Goal: Information Seeking & Learning: Learn about a topic

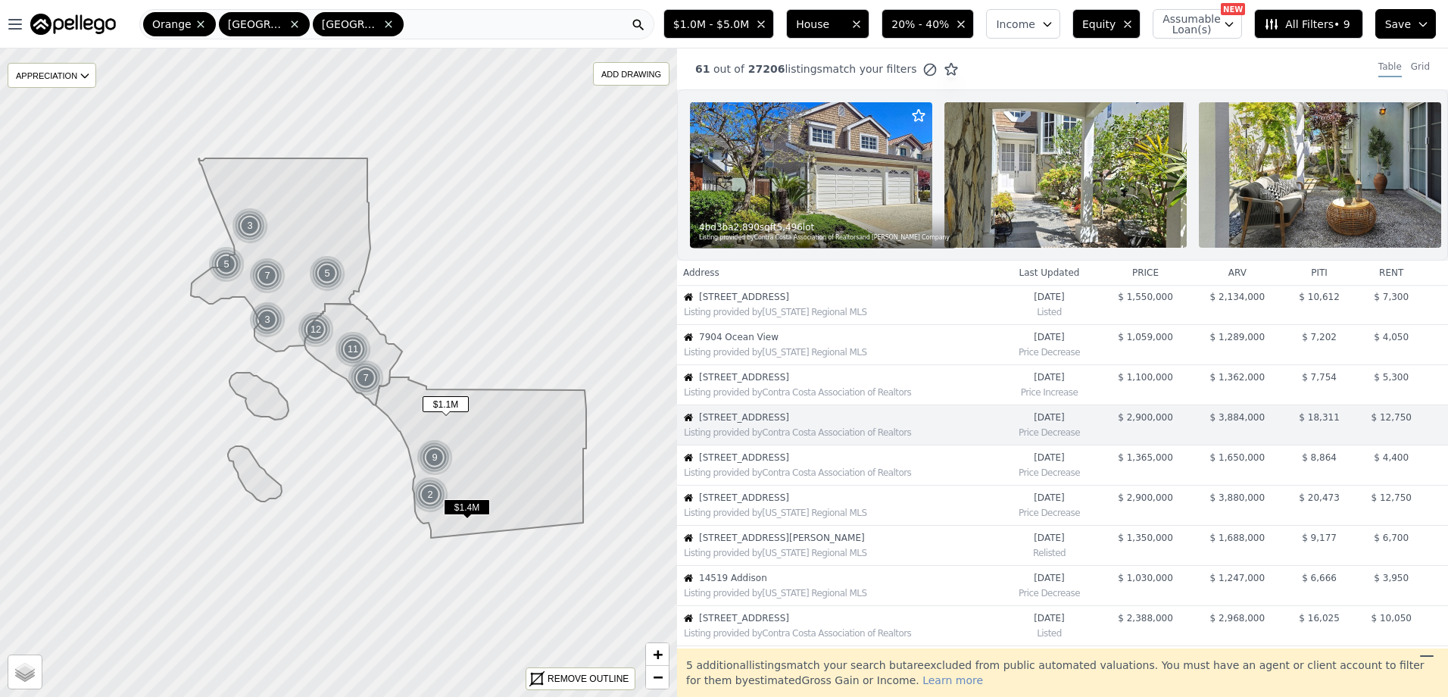
scroll to position [80, 0]
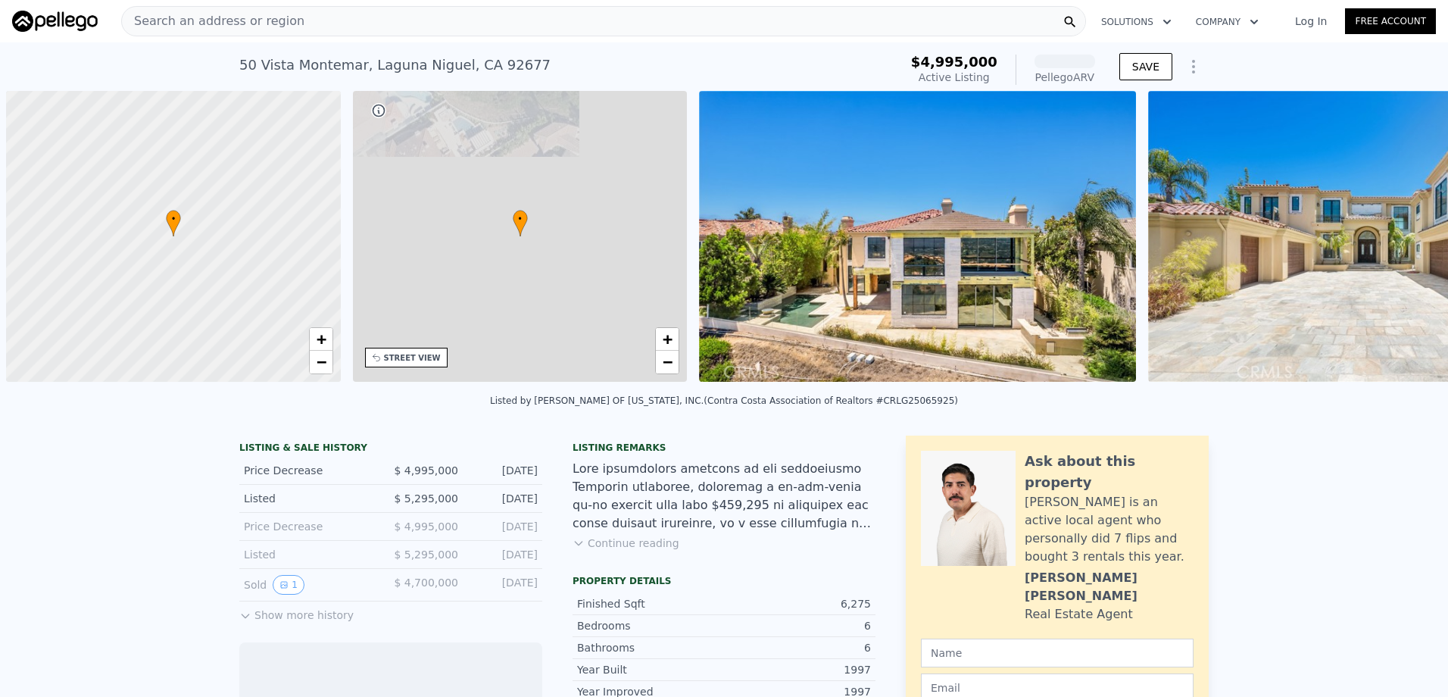
scroll to position [0, 6]
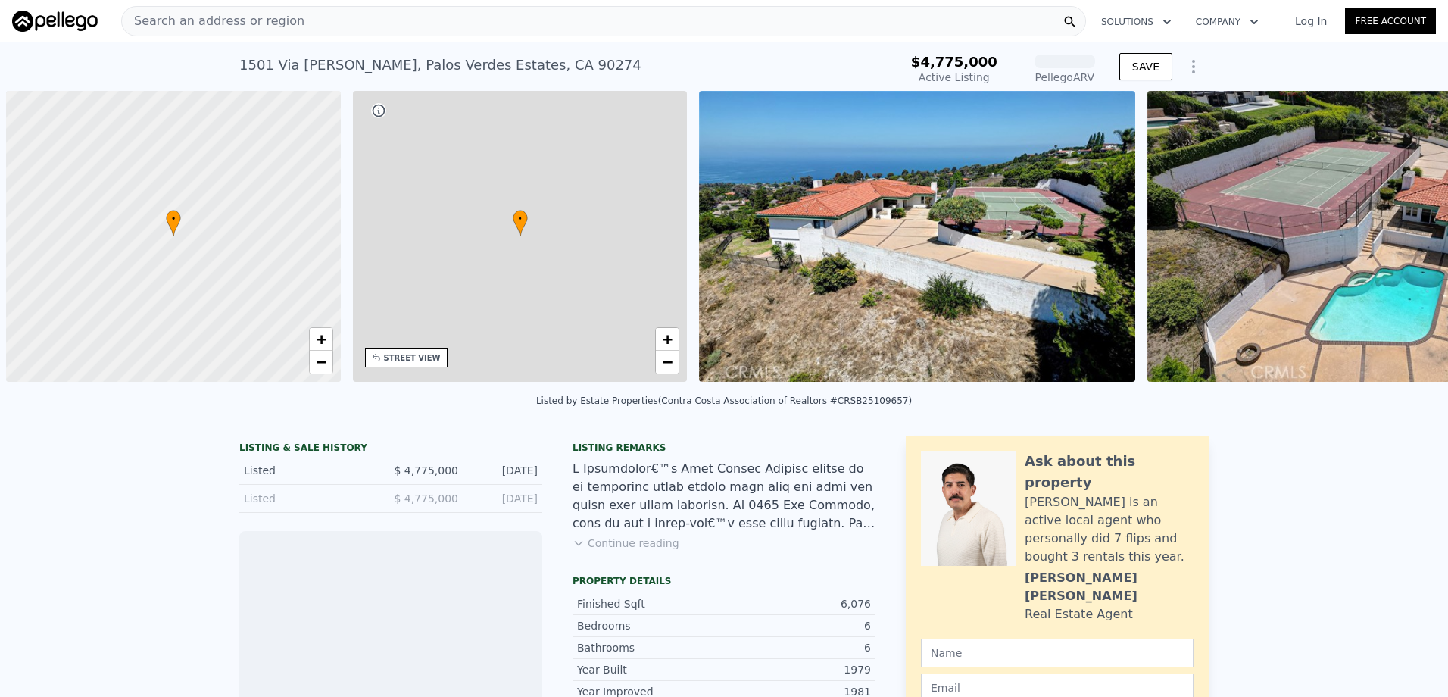
scroll to position [0, 6]
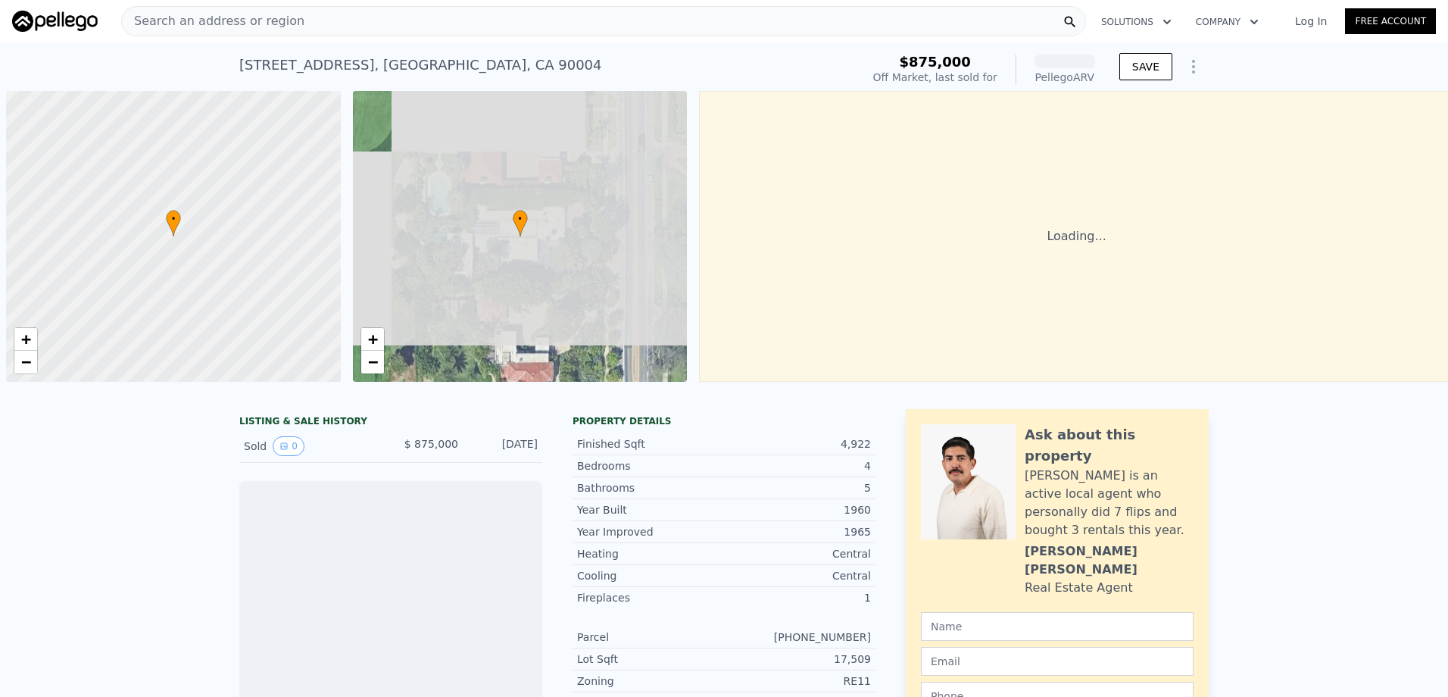
scroll to position [0, 6]
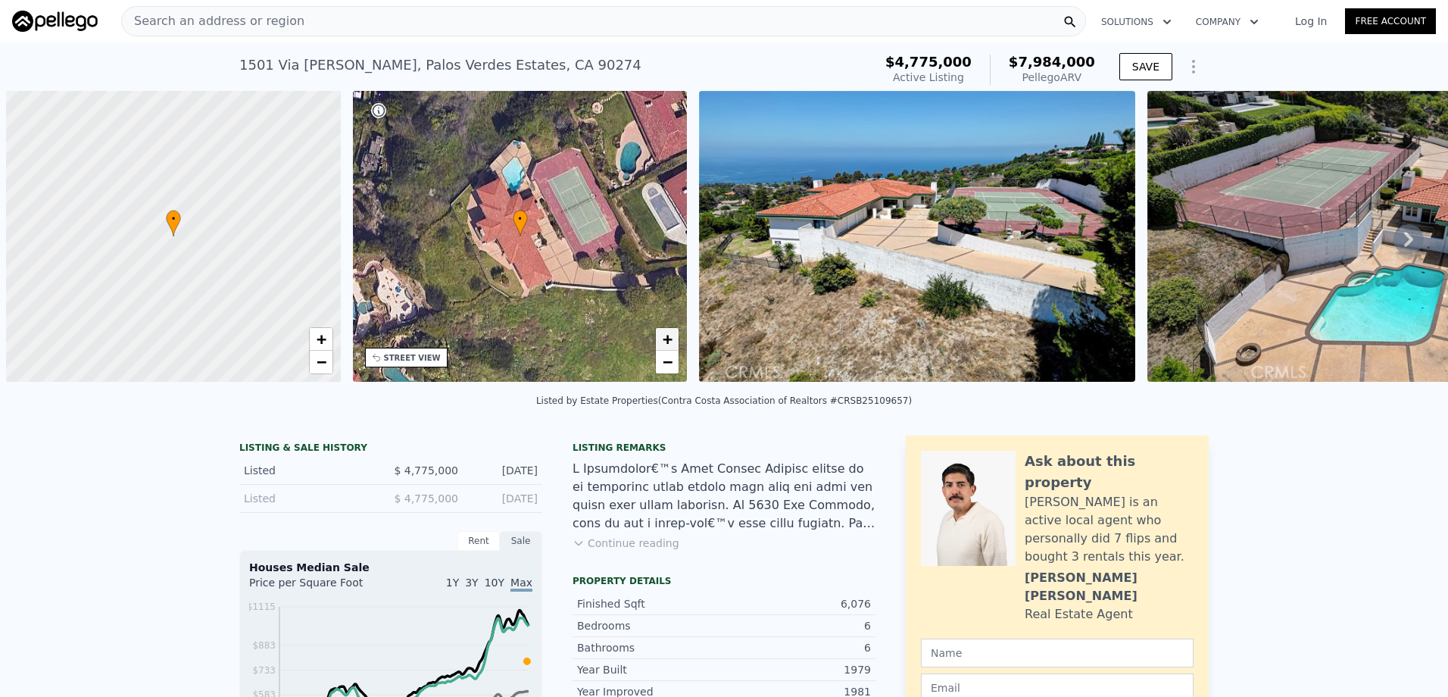
scroll to position [0, 6]
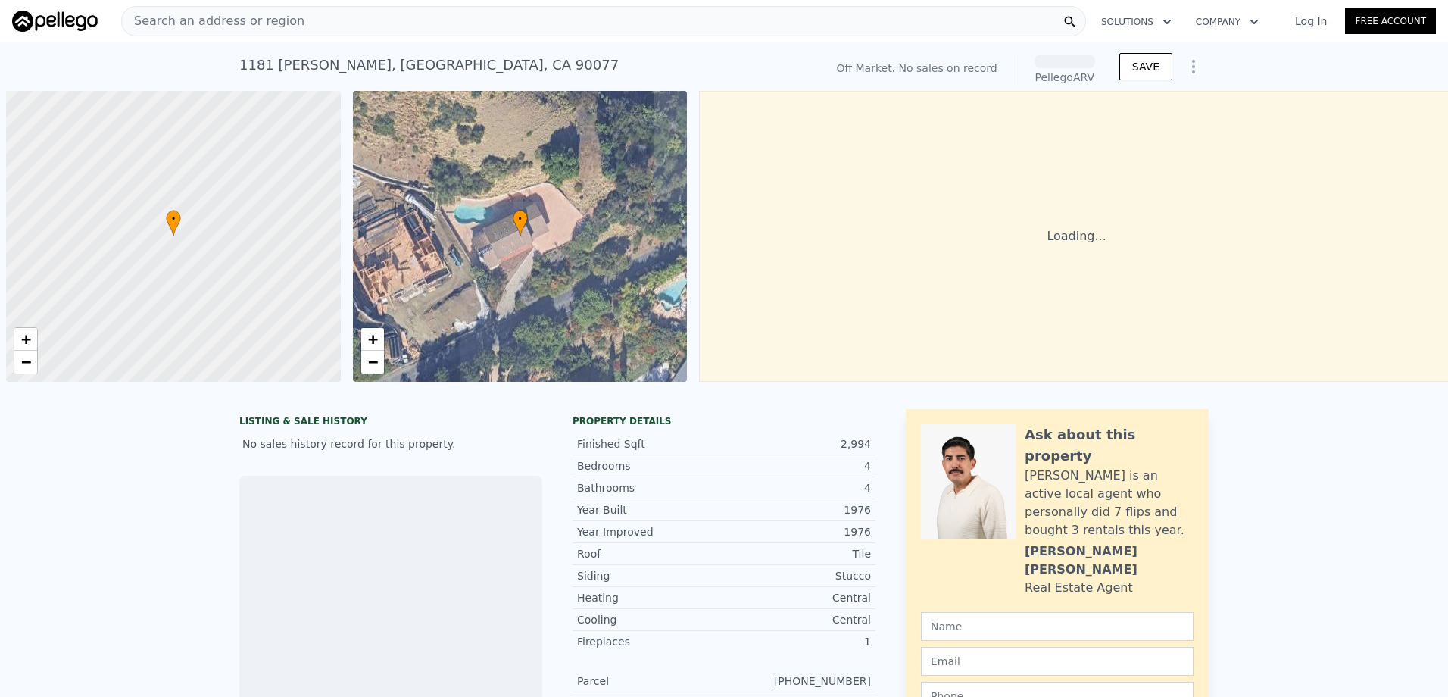
scroll to position [0, 6]
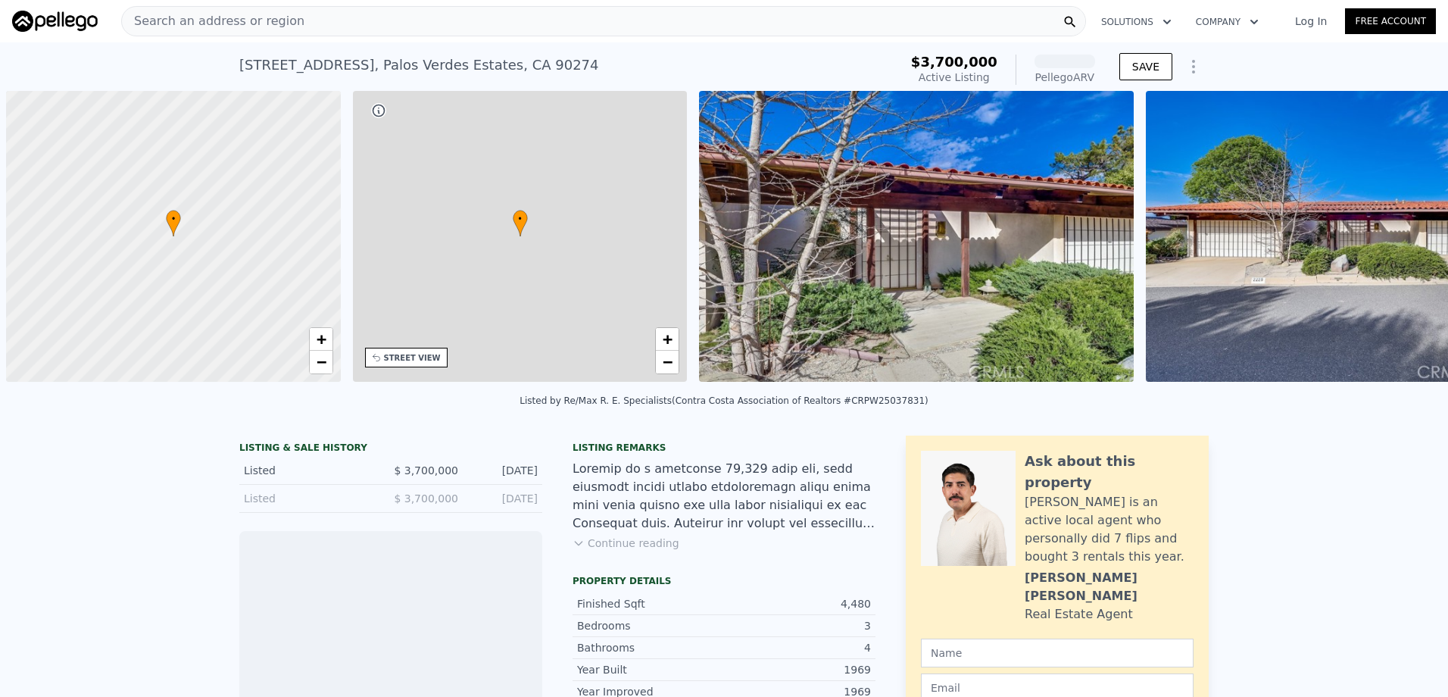
scroll to position [0, 6]
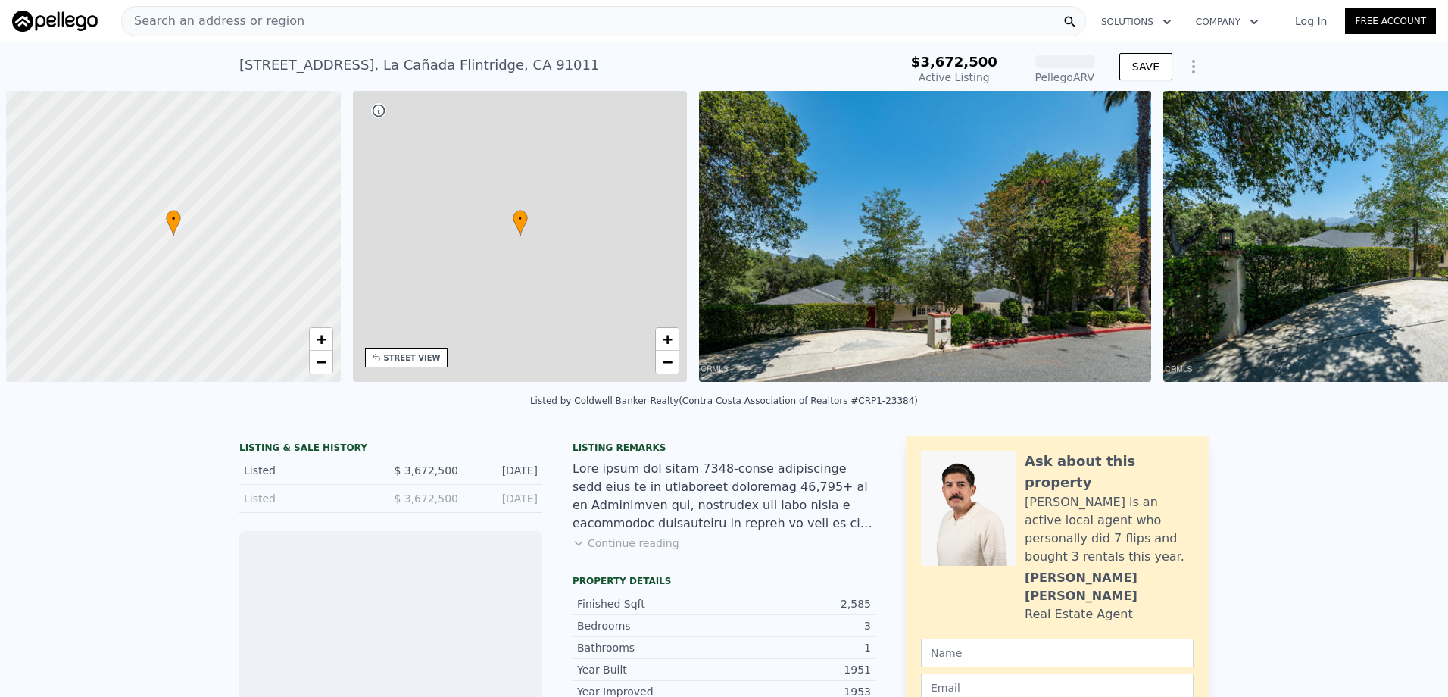
scroll to position [0, 6]
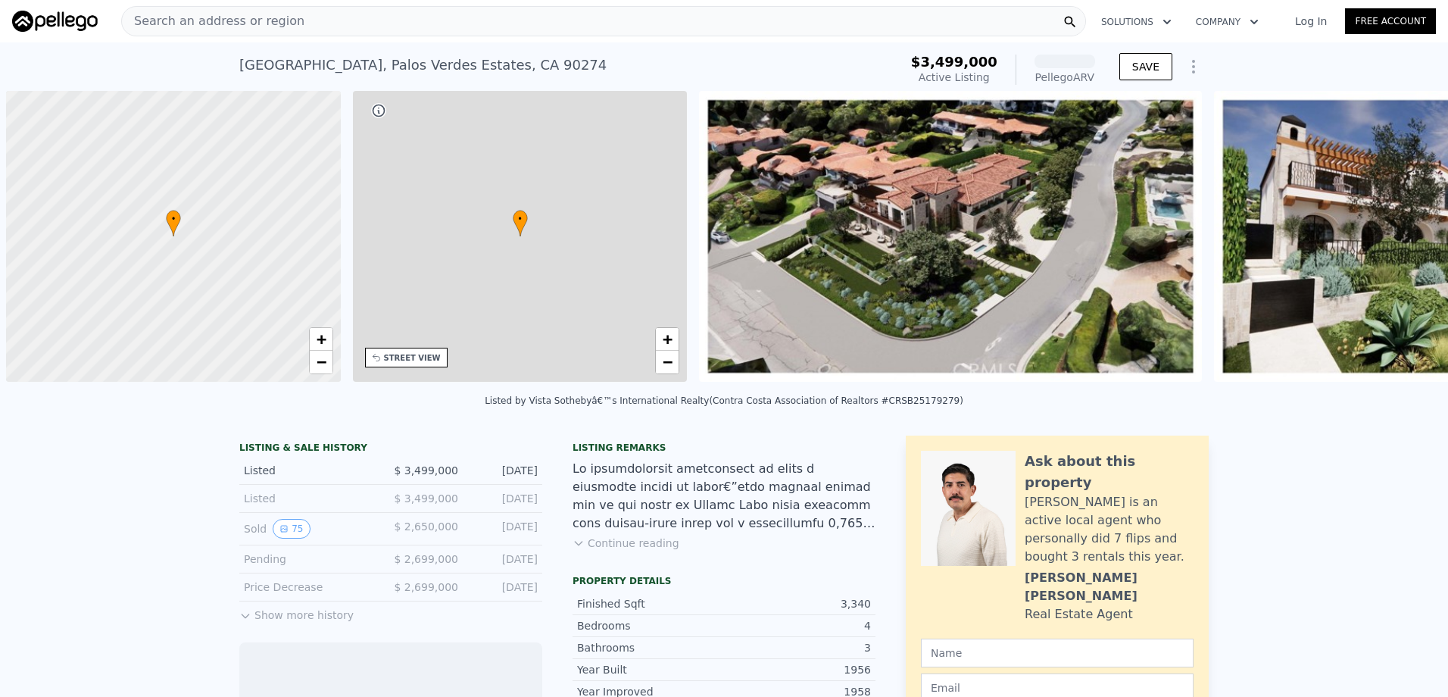
scroll to position [0, 6]
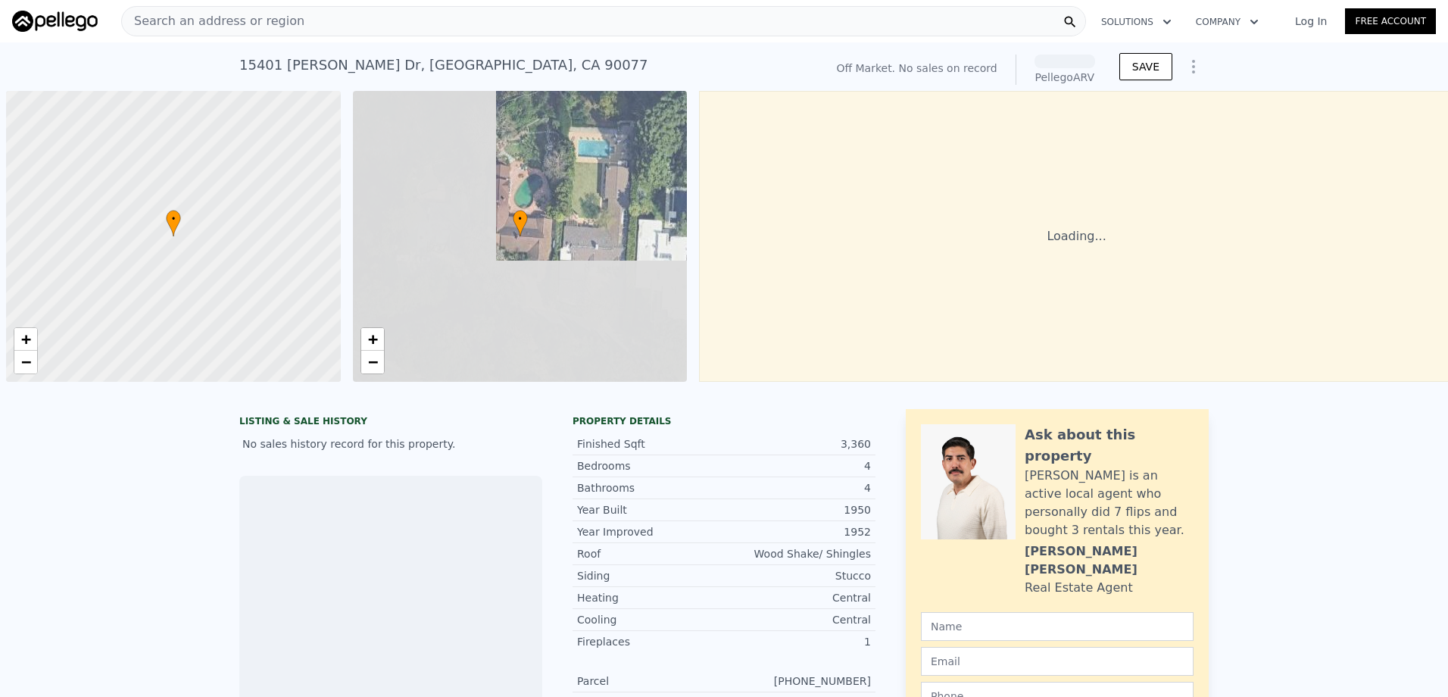
scroll to position [0, 6]
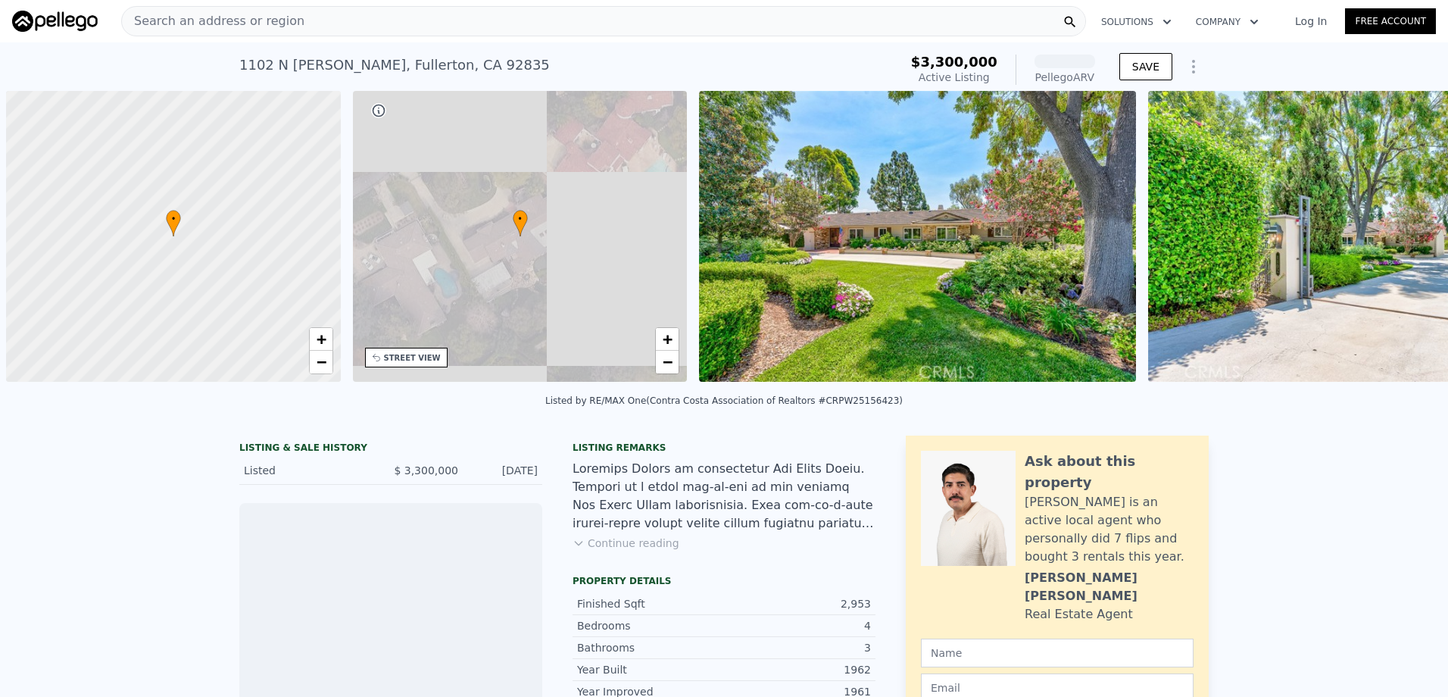
scroll to position [0, 6]
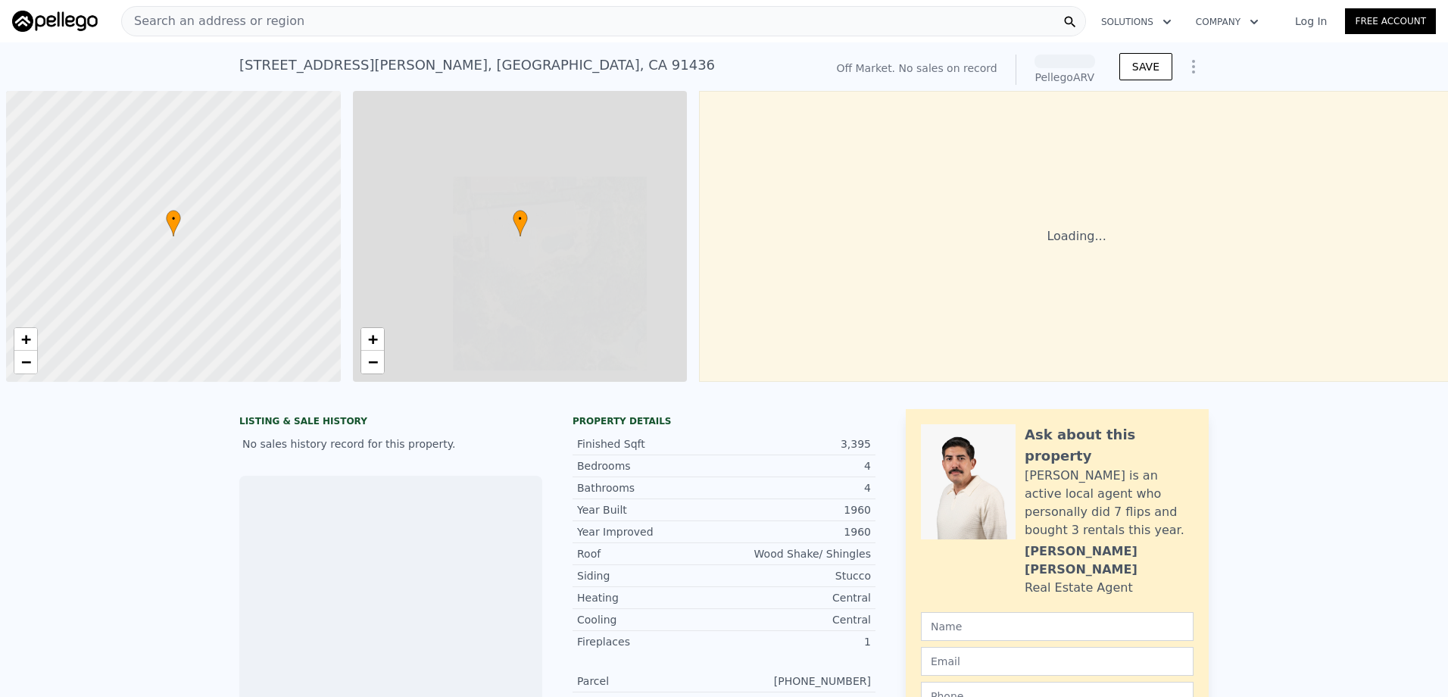
scroll to position [0, 6]
